Goal: Navigation & Orientation: Find specific page/section

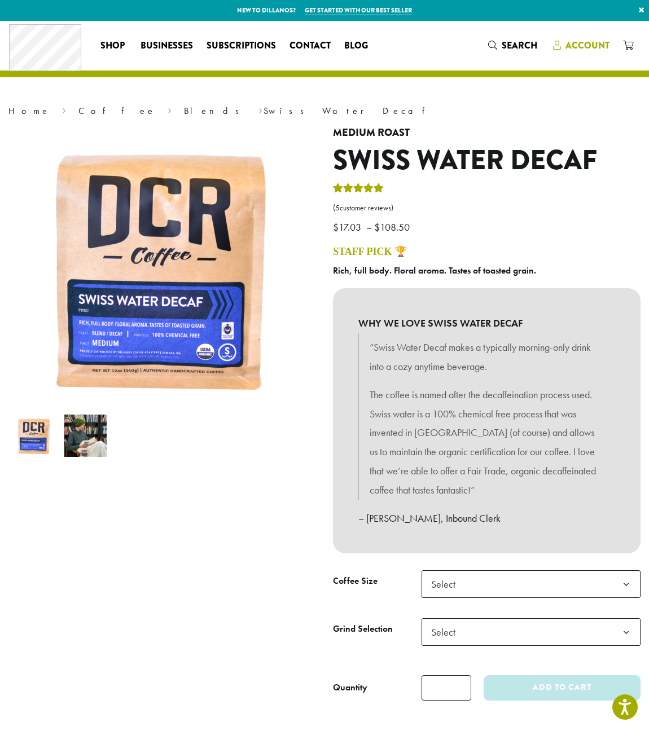
click at [592, 48] on span "Account" at bounding box center [587, 45] width 44 height 13
